Goal: Task Accomplishment & Management: Use online tool/utility

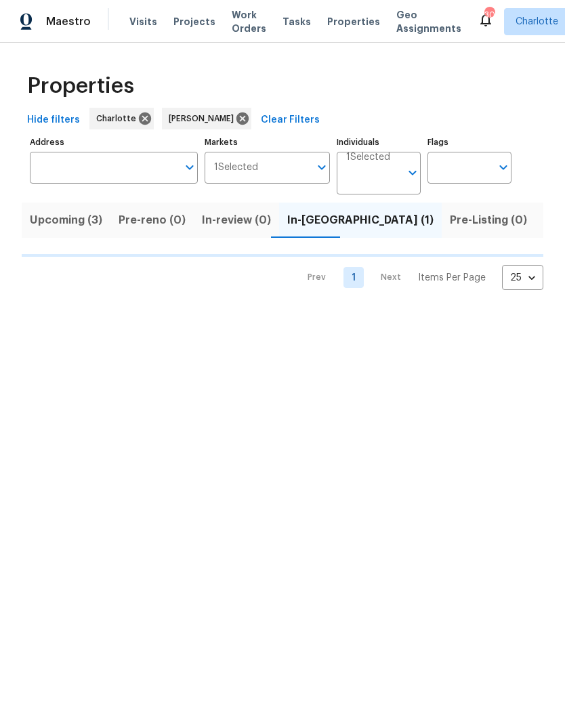
scroll to position [0, 26]
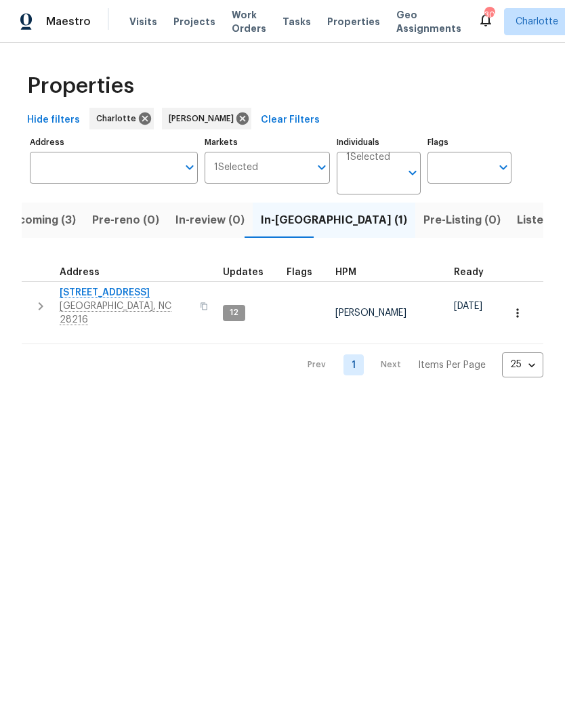
click at [97, 291] on span "[STREET_ADDRESS]" at bounding box center [126, 293] width 132 height 14
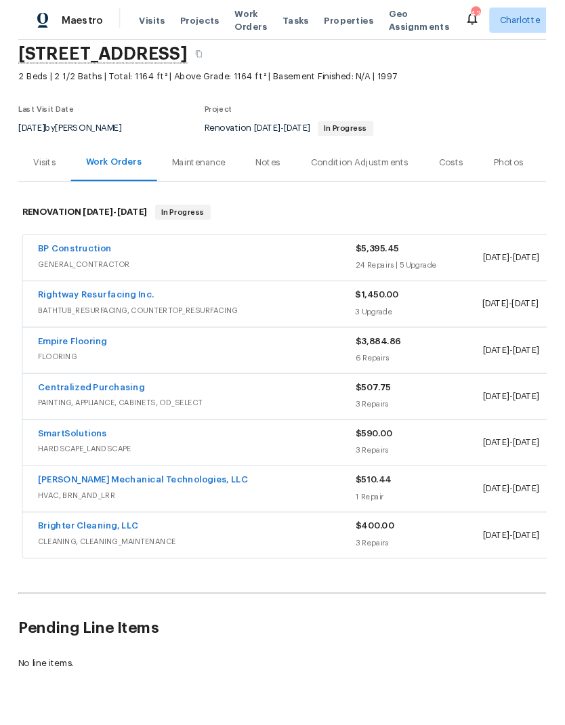
scroll to position [51, 0]
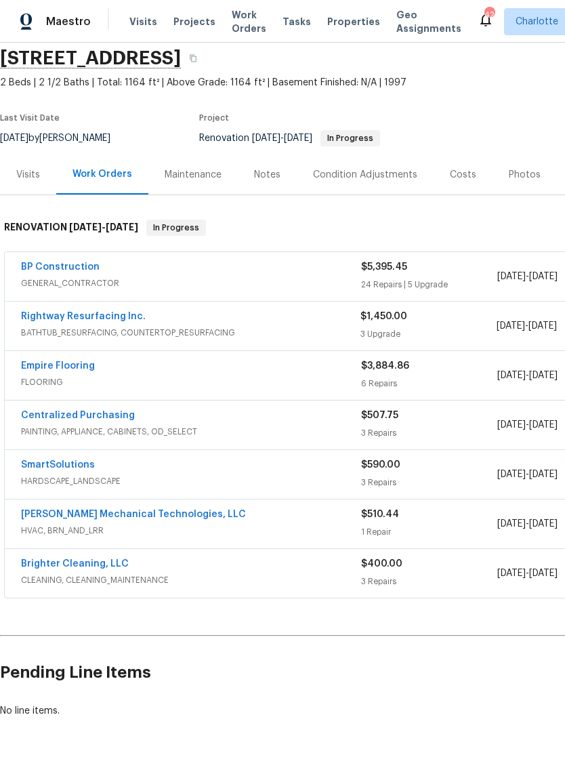
click at [110, 318] on link "Rightway Resurfacing Inc." at bounding box center [83, 316] width 125 height 9
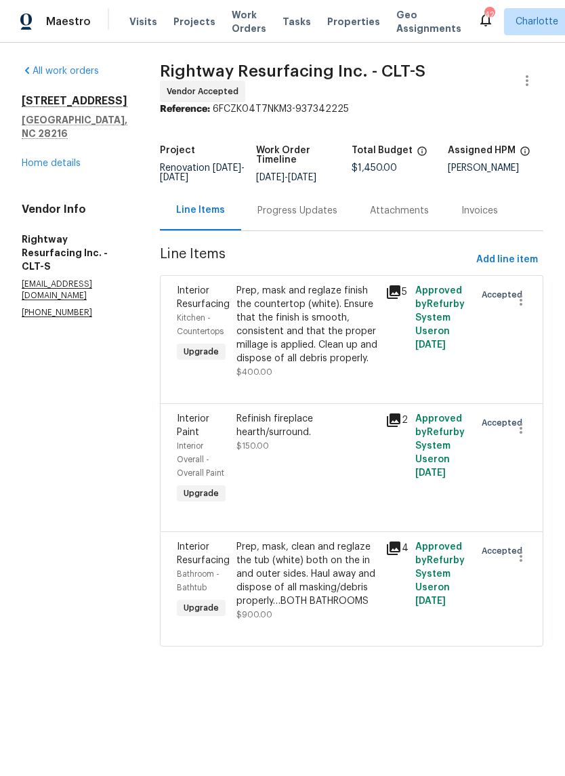
click at [402, 428] on icon at bounding box center [393, 420] width 16 height 16
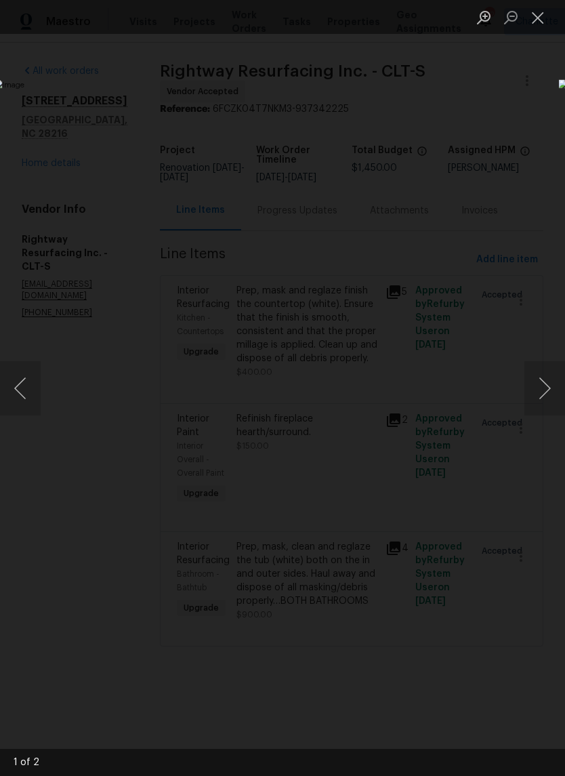
click at [443, 184] on img "Lightbox" at bounding box center [218, 387] width 449 height 616
click at [546, 18] on button "Close lightbox" at bounding box center [537, 17] width 27 height 24
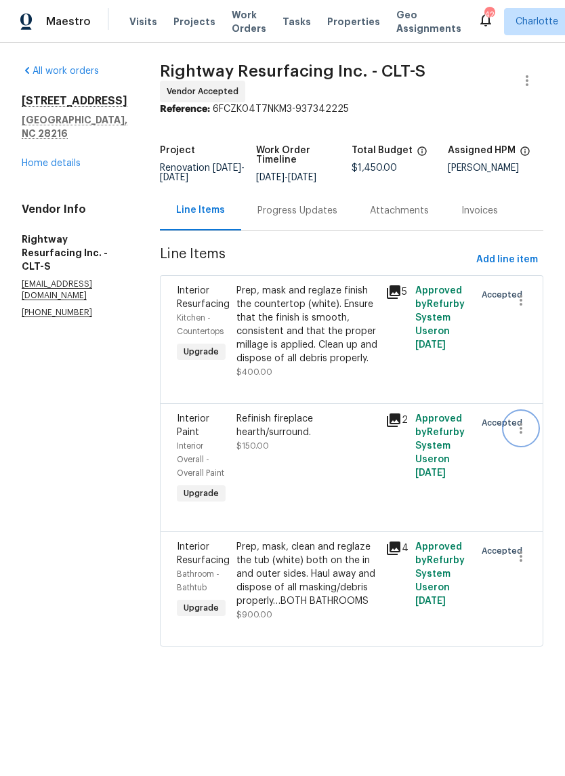
click at [527, 436] on icon "button" at bounding box center [521, 428] width 16 height 16
click at [535, 450] on li "Cancel" at bounding box center [527, 451] width 52 height 22
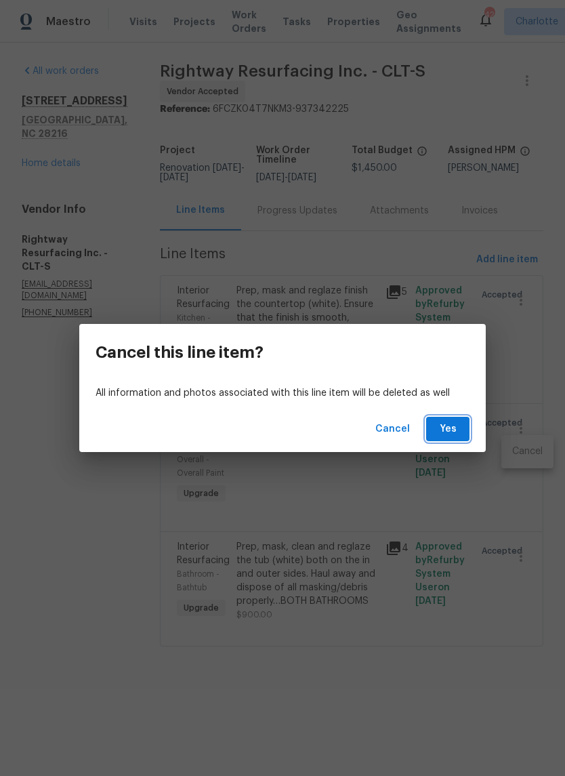
click at [460, 417] on button "Yes" at bounding box center [447, 429] width 43 height 25
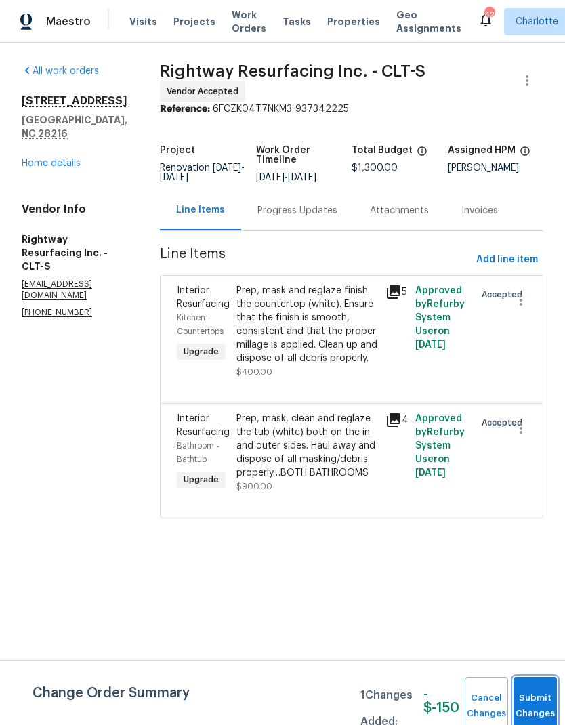
click at [537, 688] on button "Submit Changes" at bounding box center [534, 706] width 43 height 58
